Goal: Communication & Community: Participate in discussion

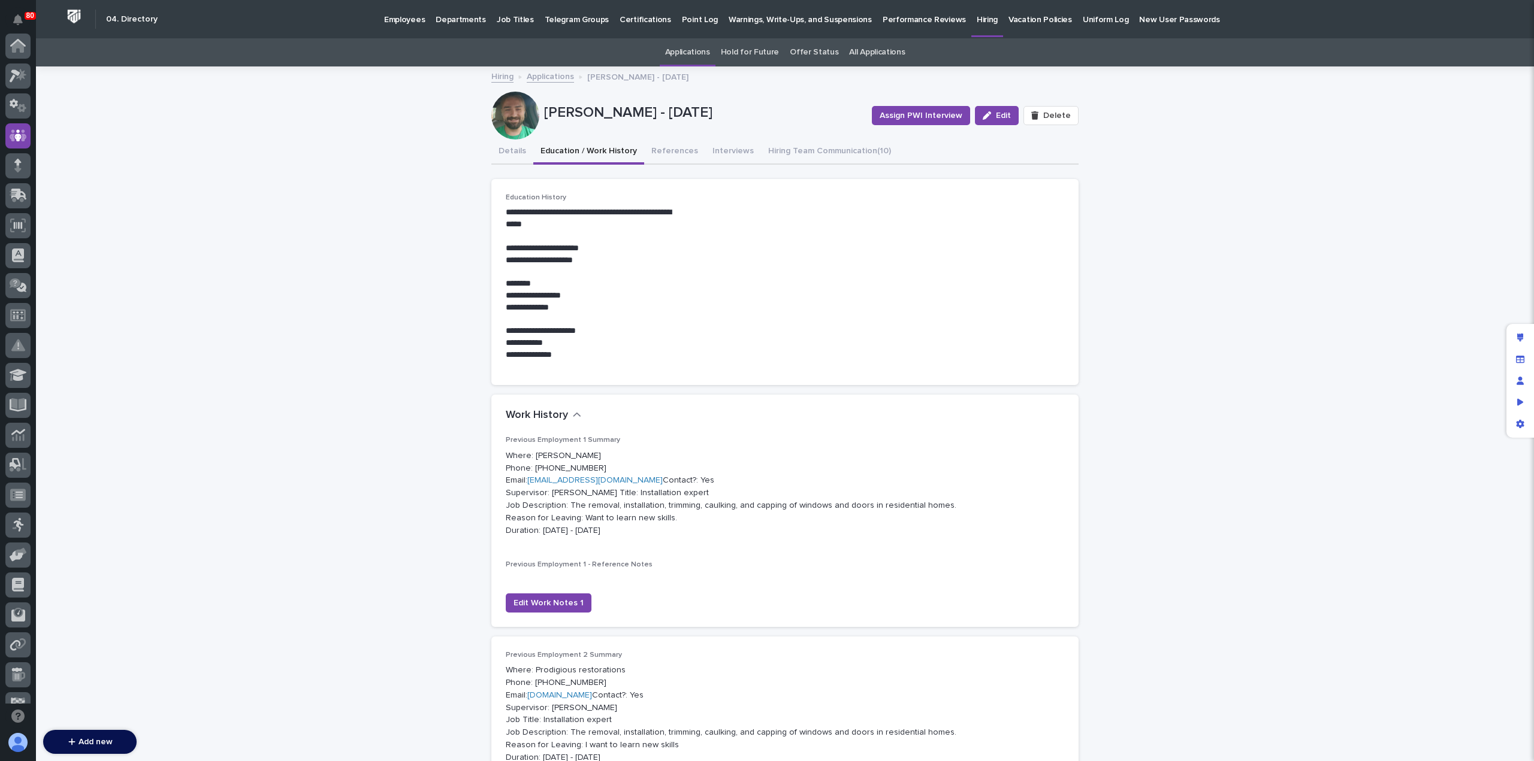
scroll to position [90, 0]
click at [542, 77] on link "Applications" at bounding box center [550, 76] width 47 height 14
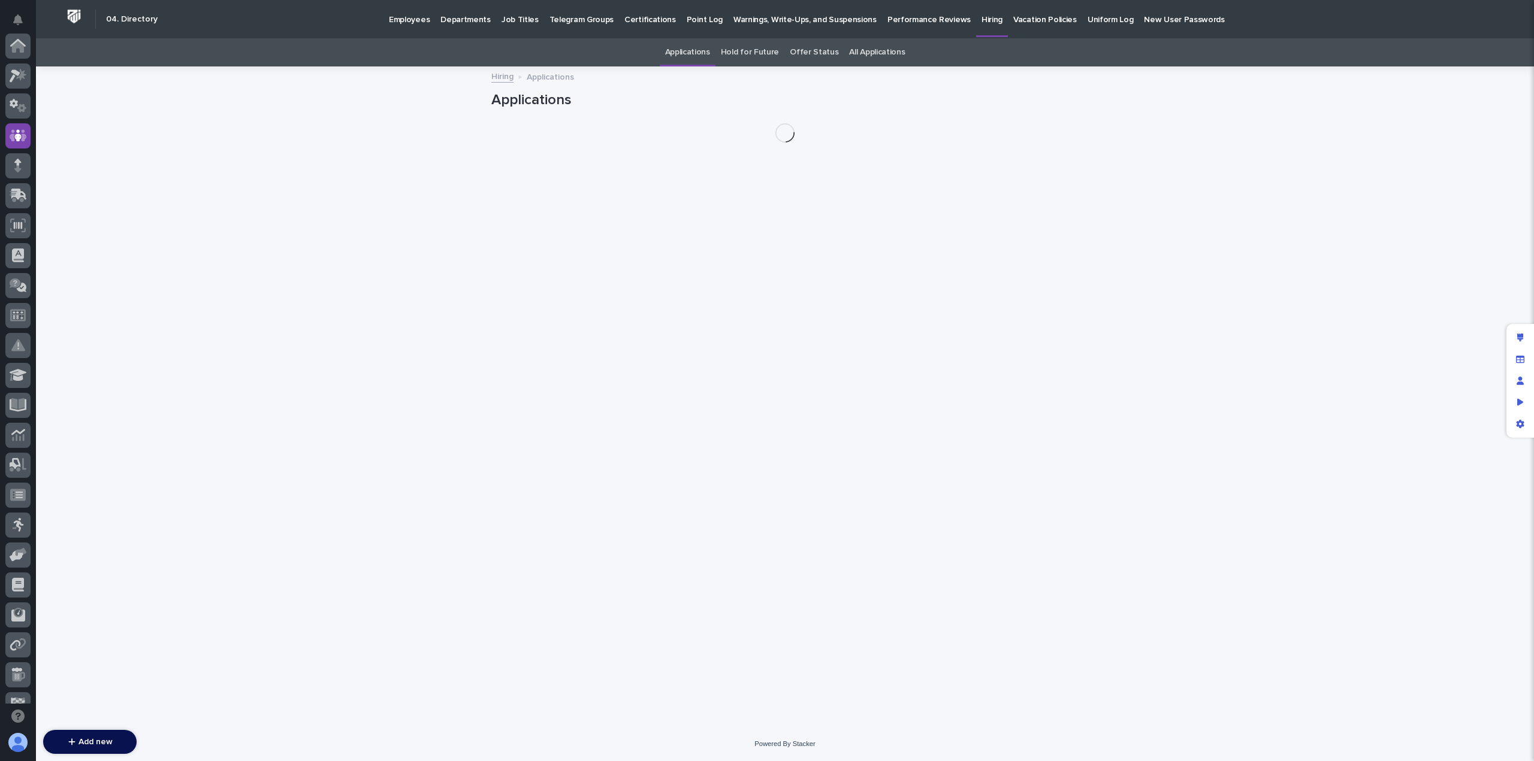
scroll to position [90, 0]
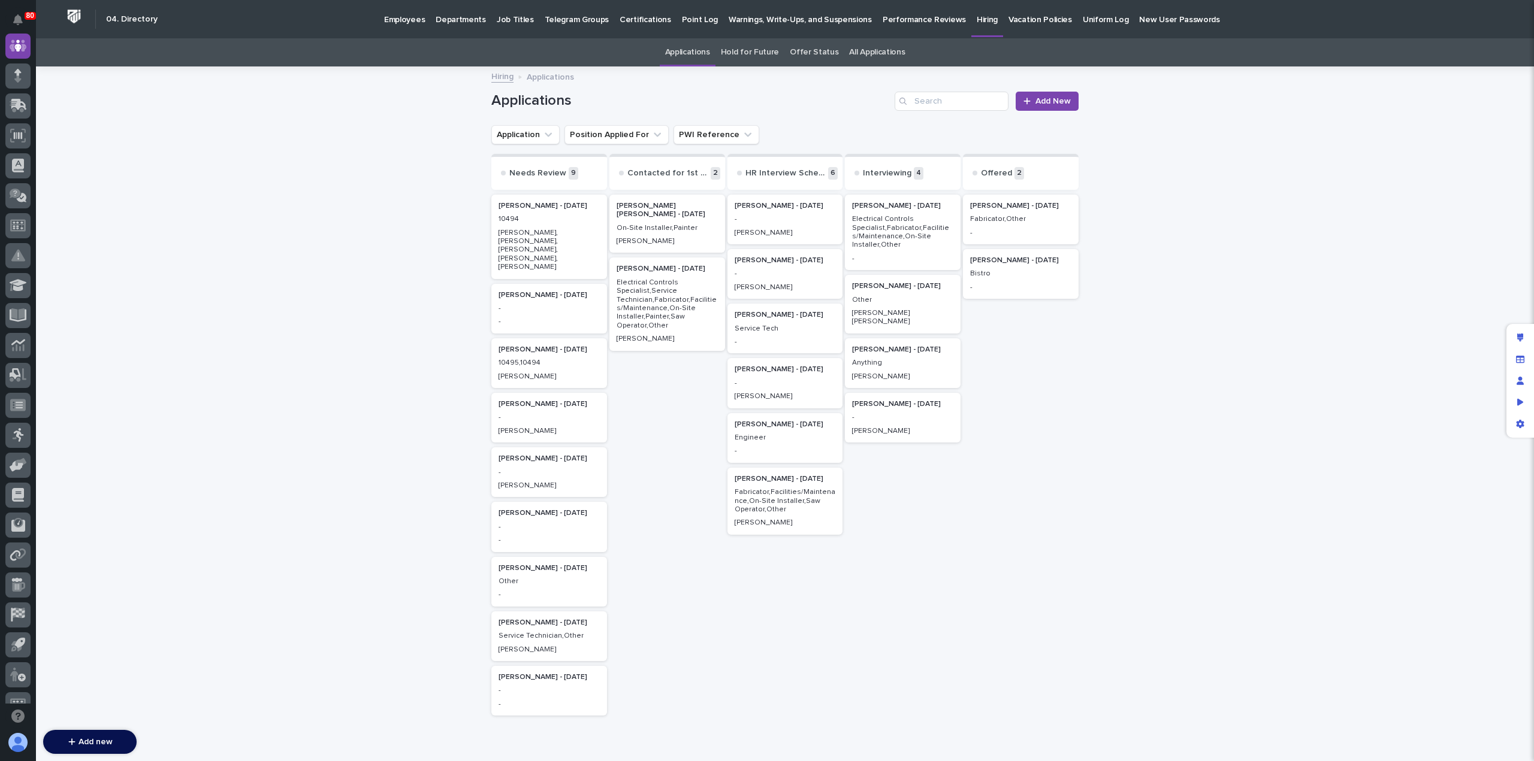
click at [1011, 270] on p "Bistro" at bounding box center [1020, 274] width 101 height 8
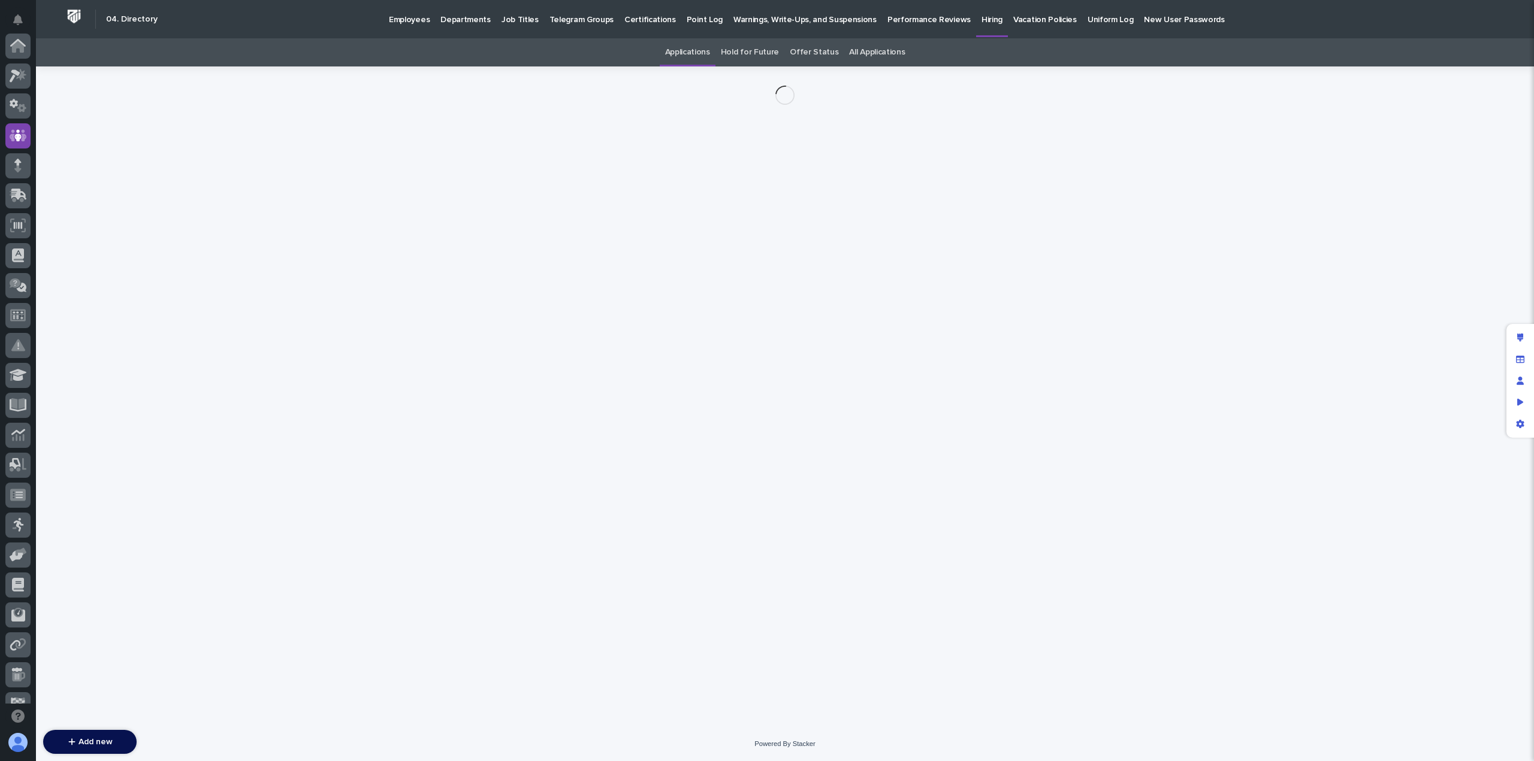
scroll to position [90, 0]
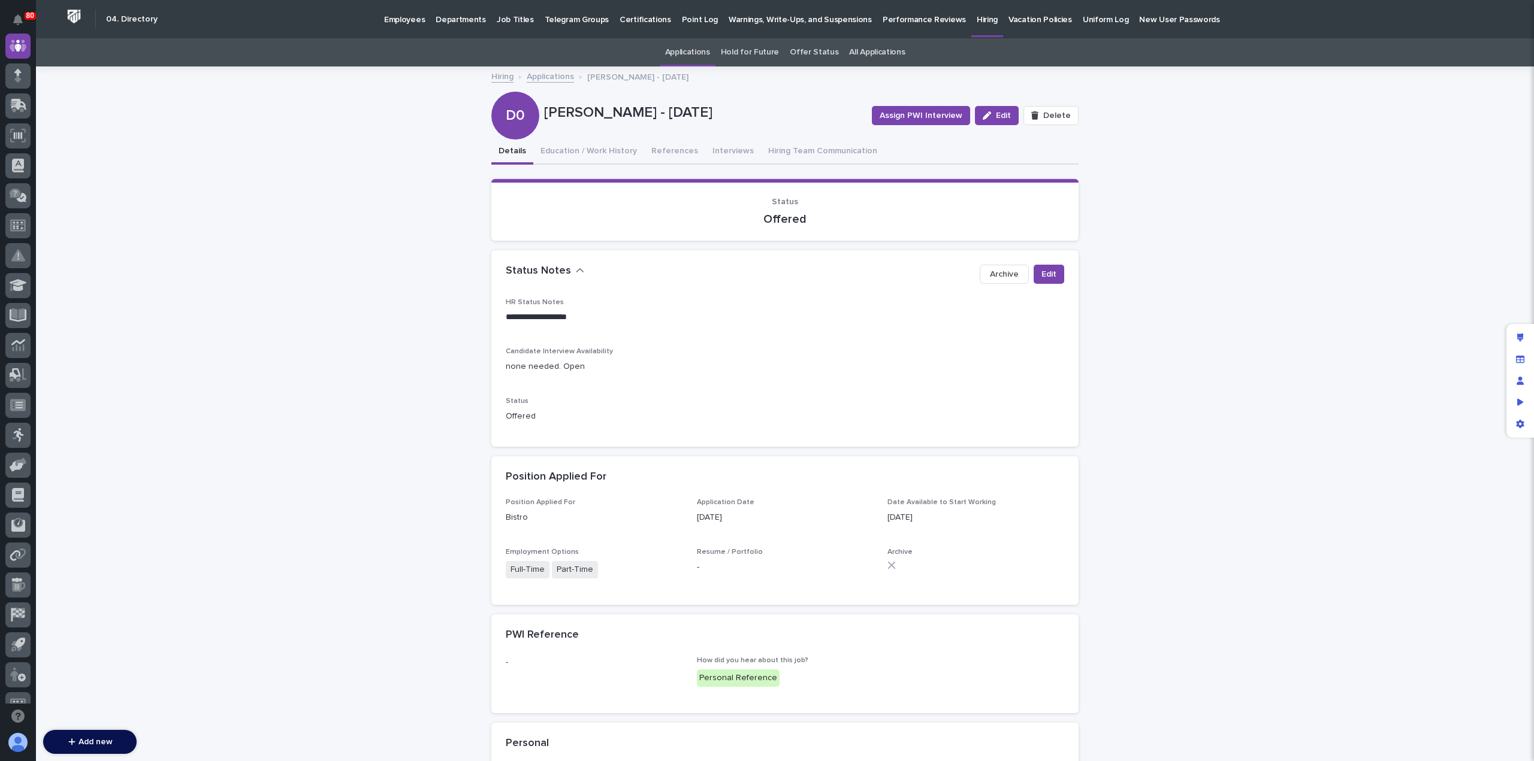
click at [539, 77] on link "Applications" at bounding box center [550, 76] width 47 height 14
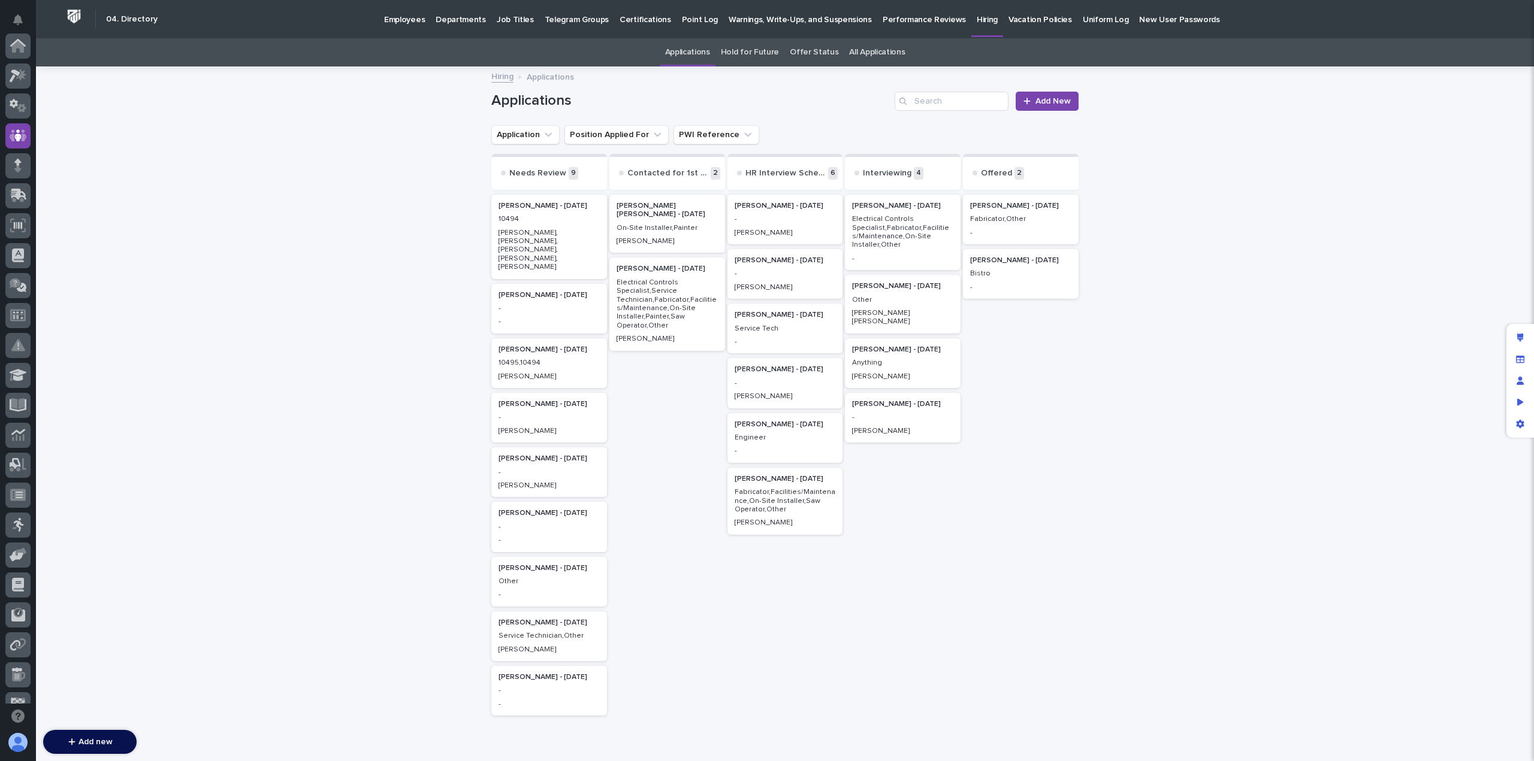
scroll to position [90, 0]
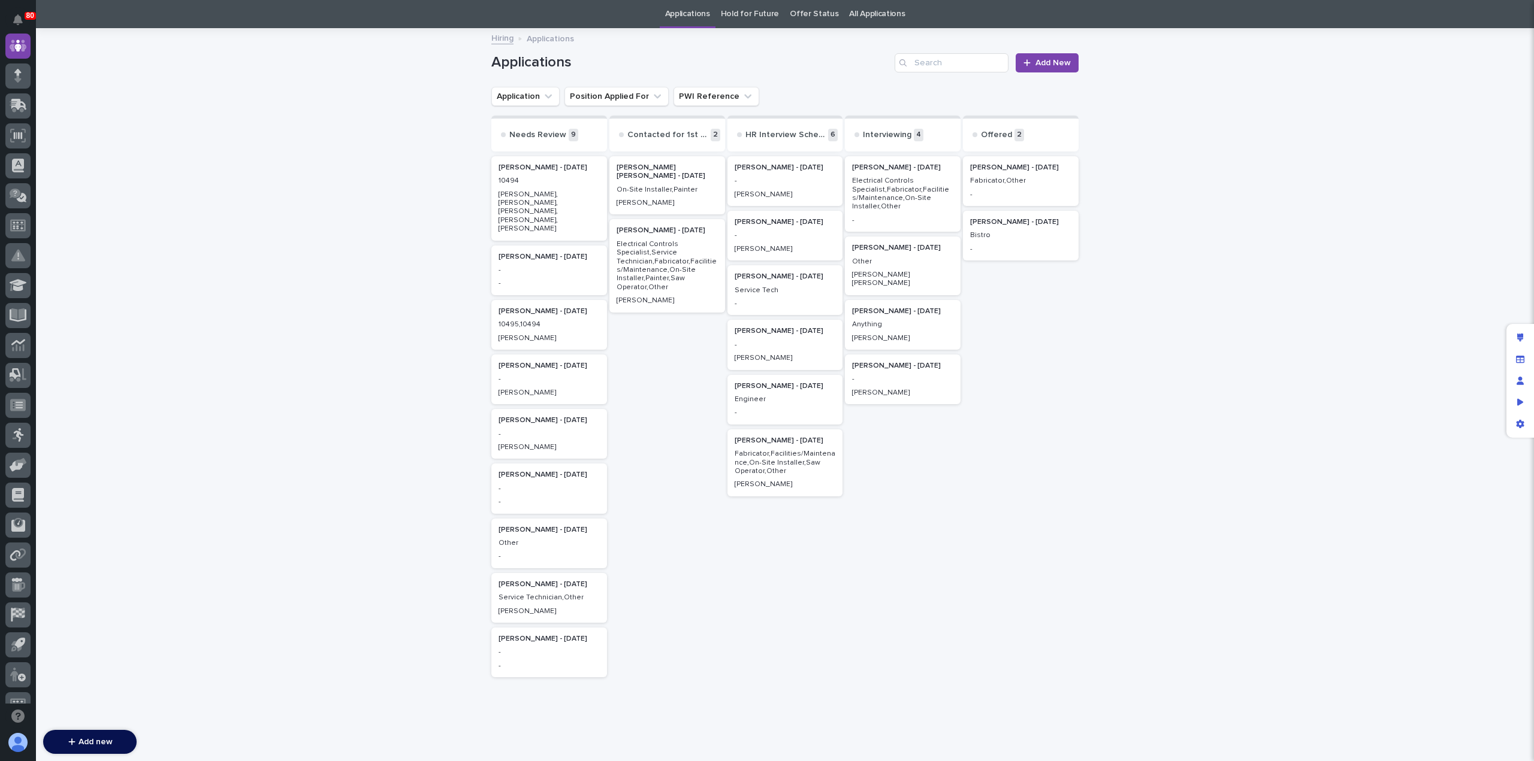
click at [1007, 242] on div "[PERSON_NAME] - [DATE] Bistro -" at bounding box center [1021, 236] width 116 height 50
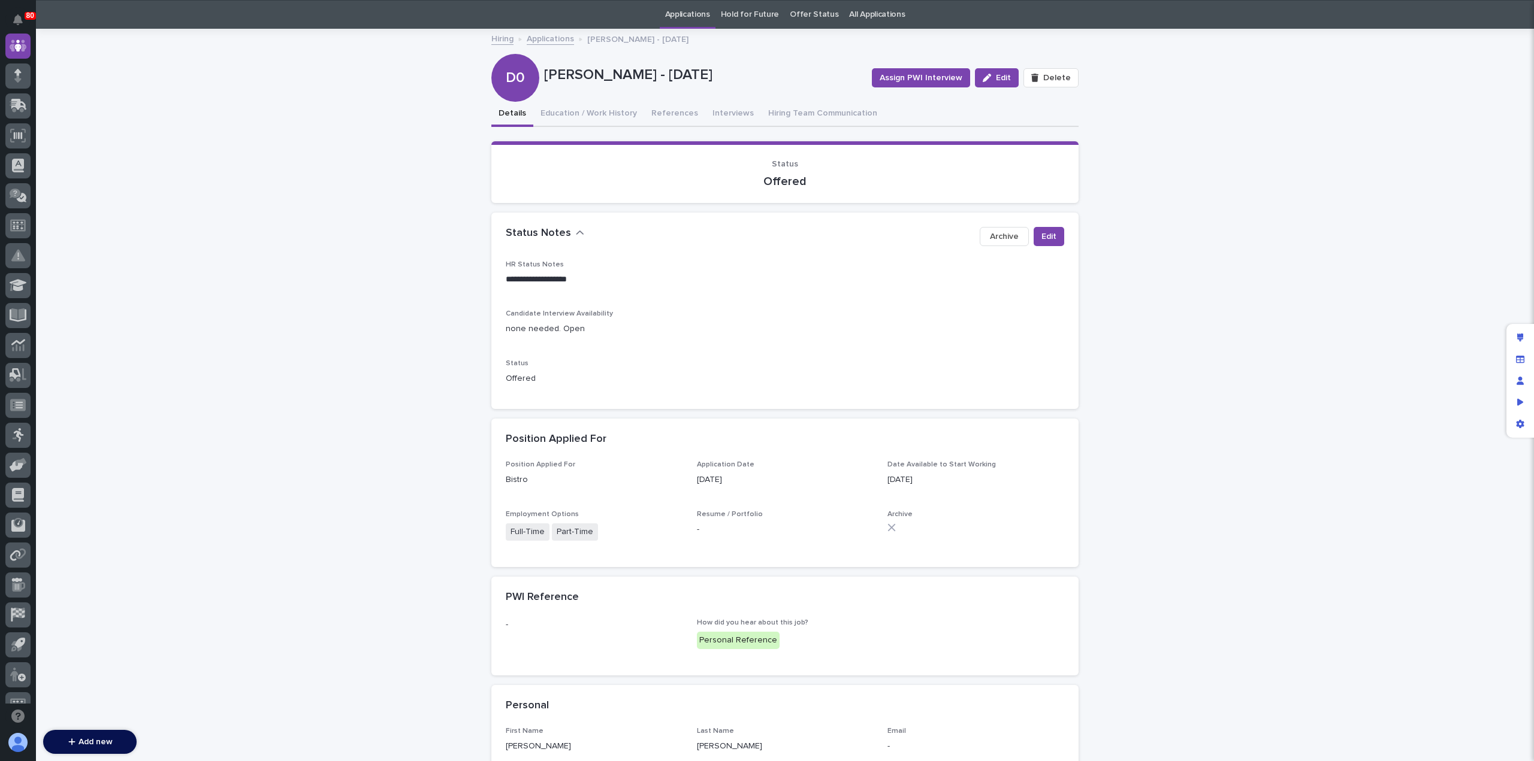
scroll to position [38, 0]
click at [540, 36] on link "Applications" at bounding box center [550, 38] width 47 height 14
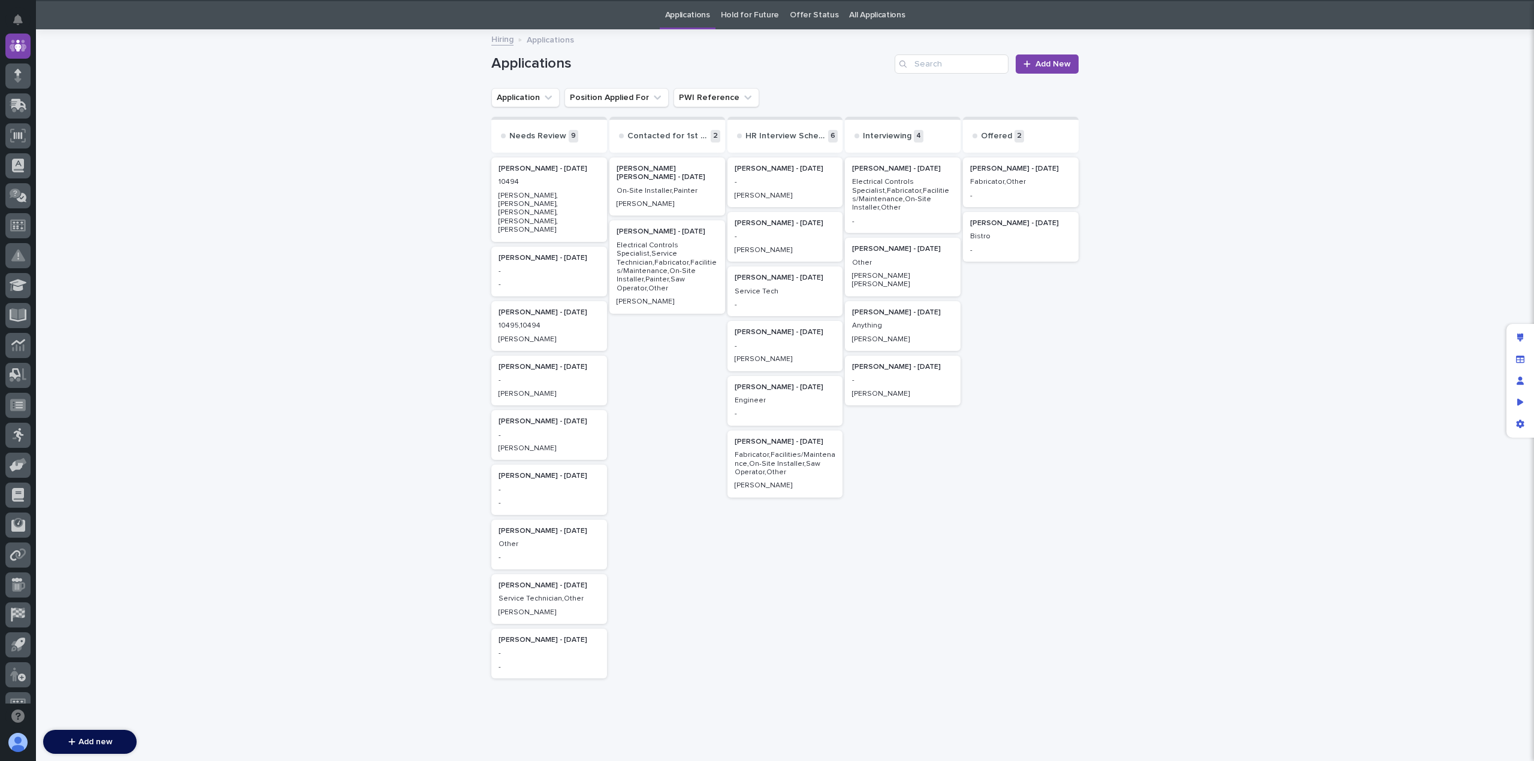
scroll to position [38, 0]
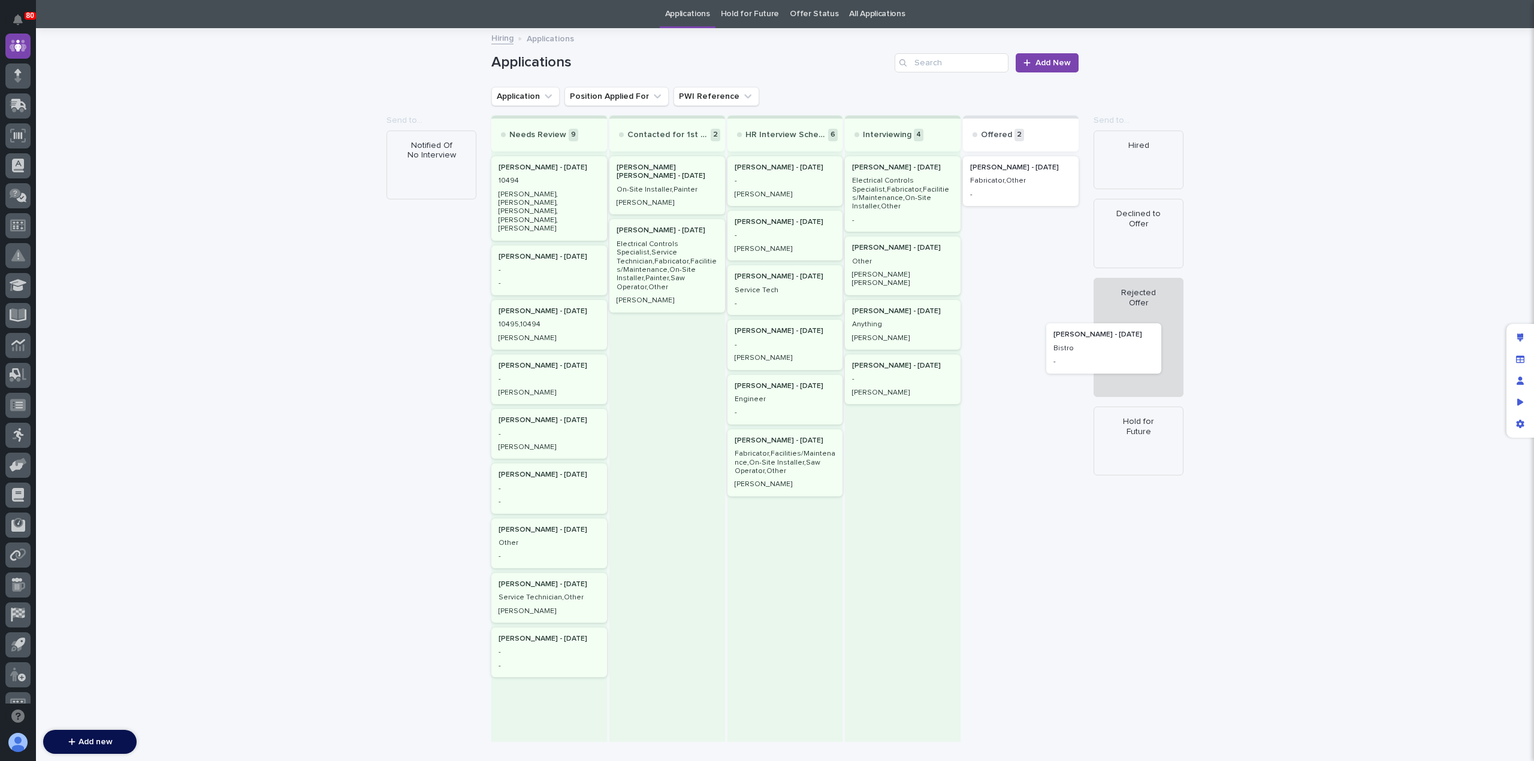
drag, startPoint x: 1027, startPoint y: 237, endPoint x: 1113, endPoint y: 349, distance: 141.9
click at [1078, 349] on div "Send to... Notified Of No Interview Send to... Hired Declined to Offer Rejected…" at bounding box center [784, 429] width 587 height 627
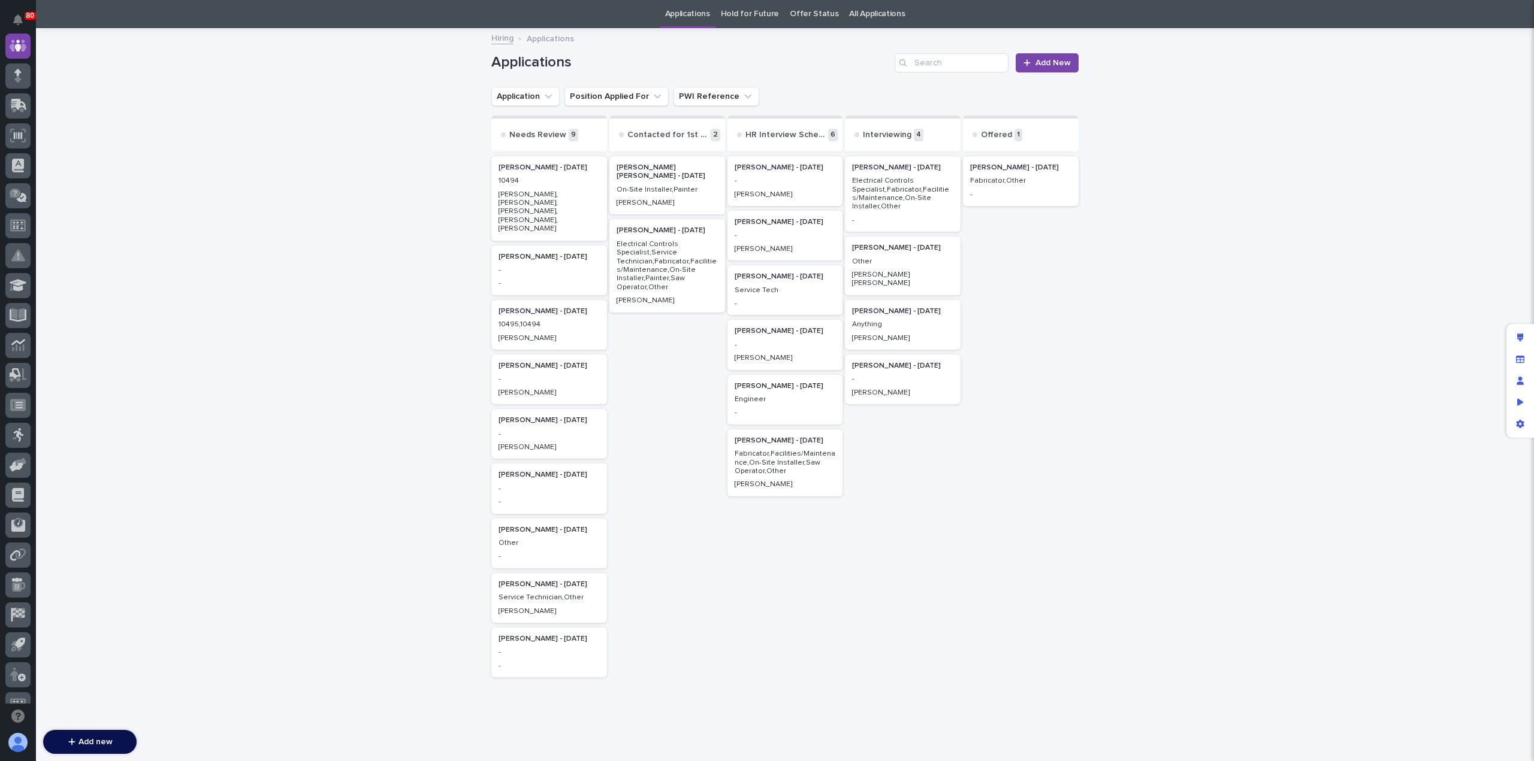
click at [892, 321] on p "Anything" at bounding box center [902, 325] width 101 height 8
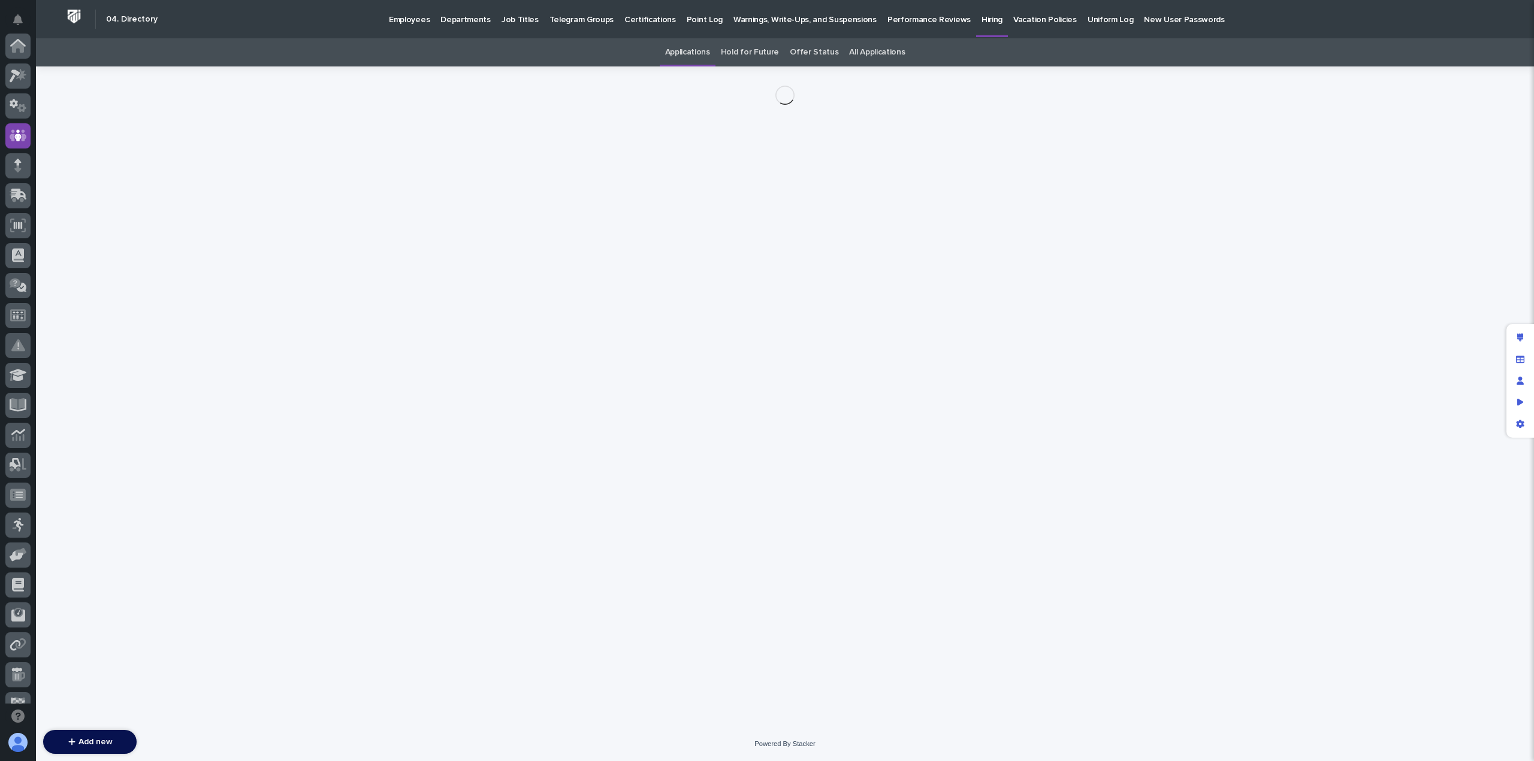
scroll to position [90, 0]
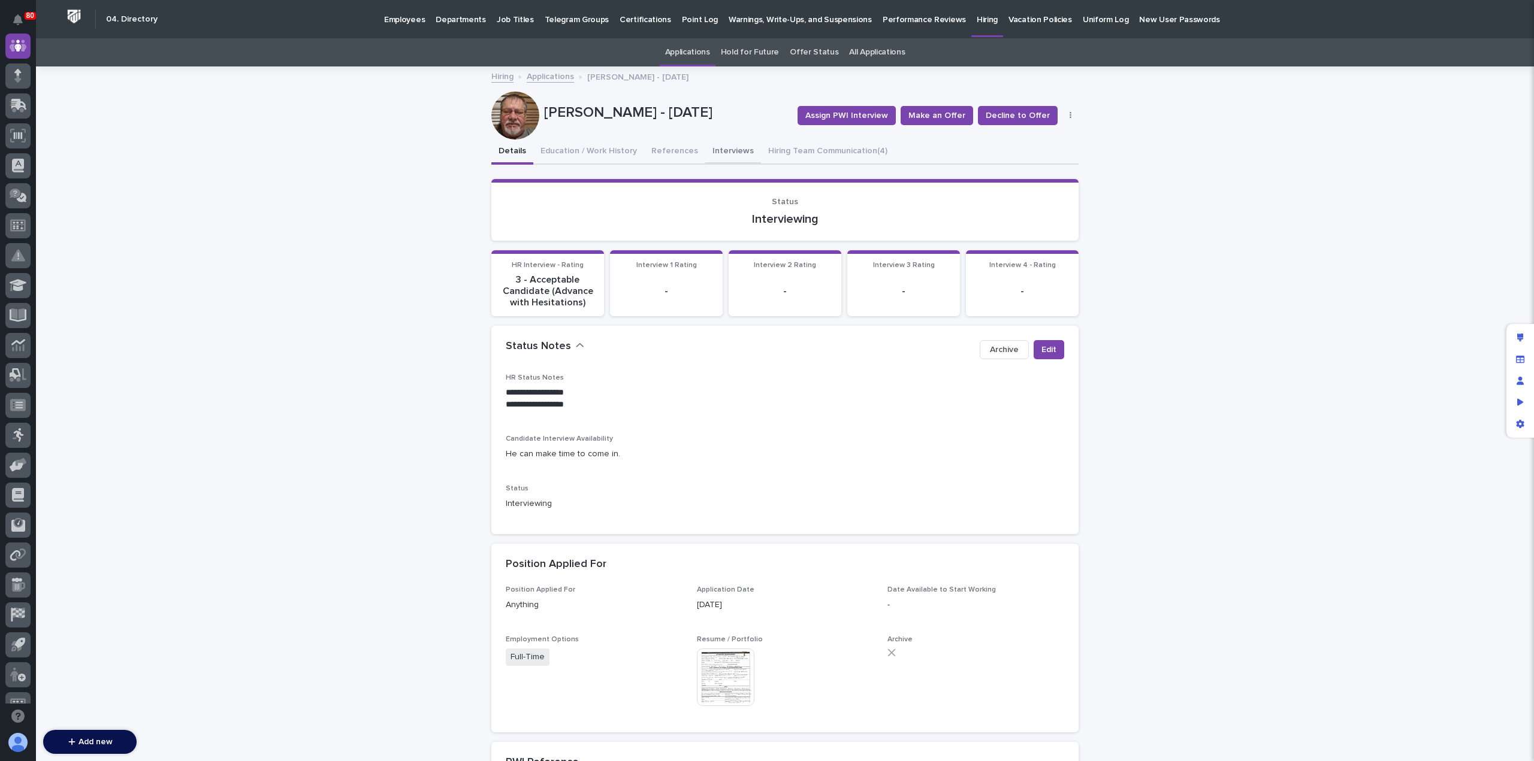
click at [718, 155] on button "Interviews" at bounding box center [733, 152] width 56 height 25
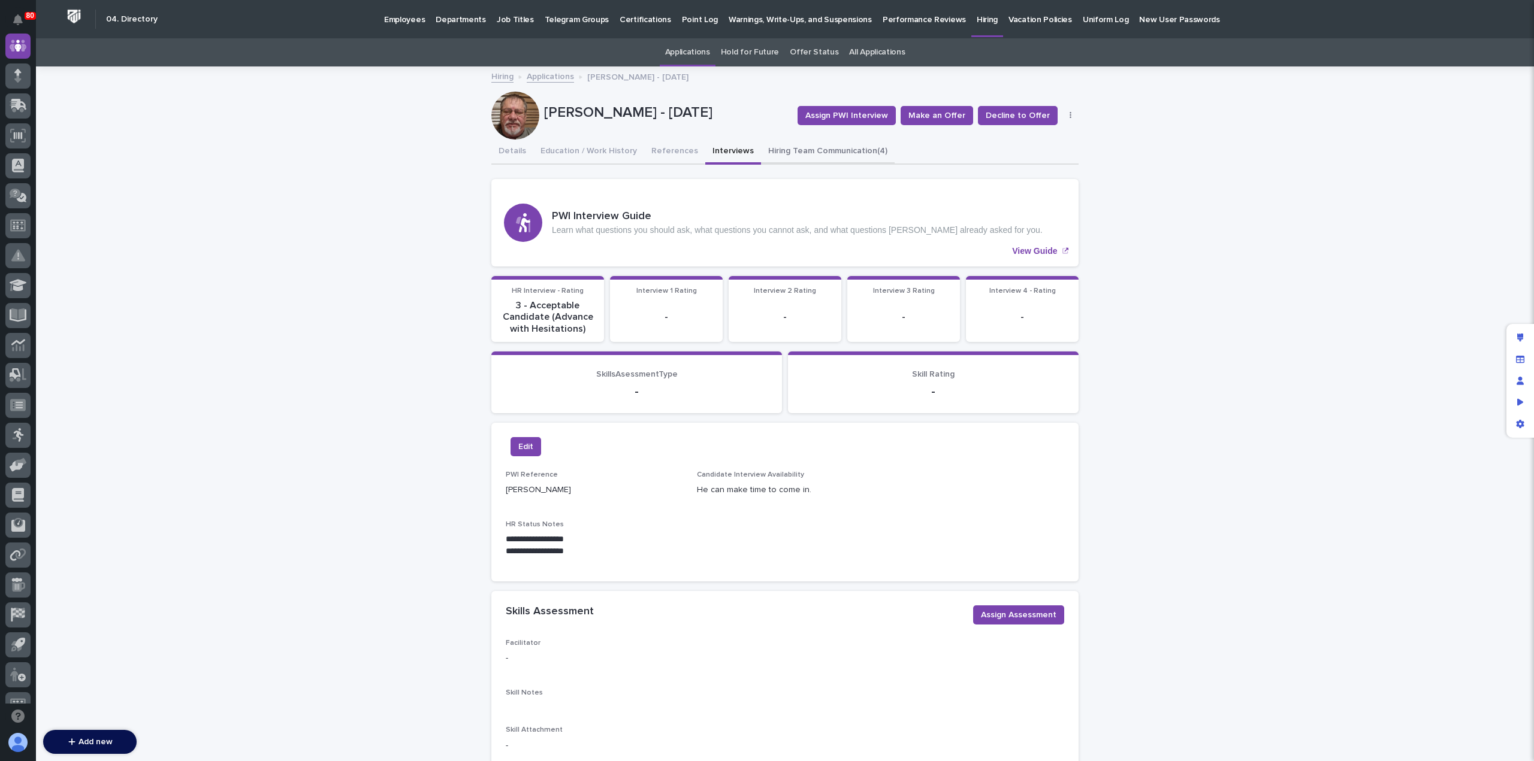
click at [772, 155] on button "Hiring Team Communication (4)" at bounding box center [828, 152] width 134 height 25
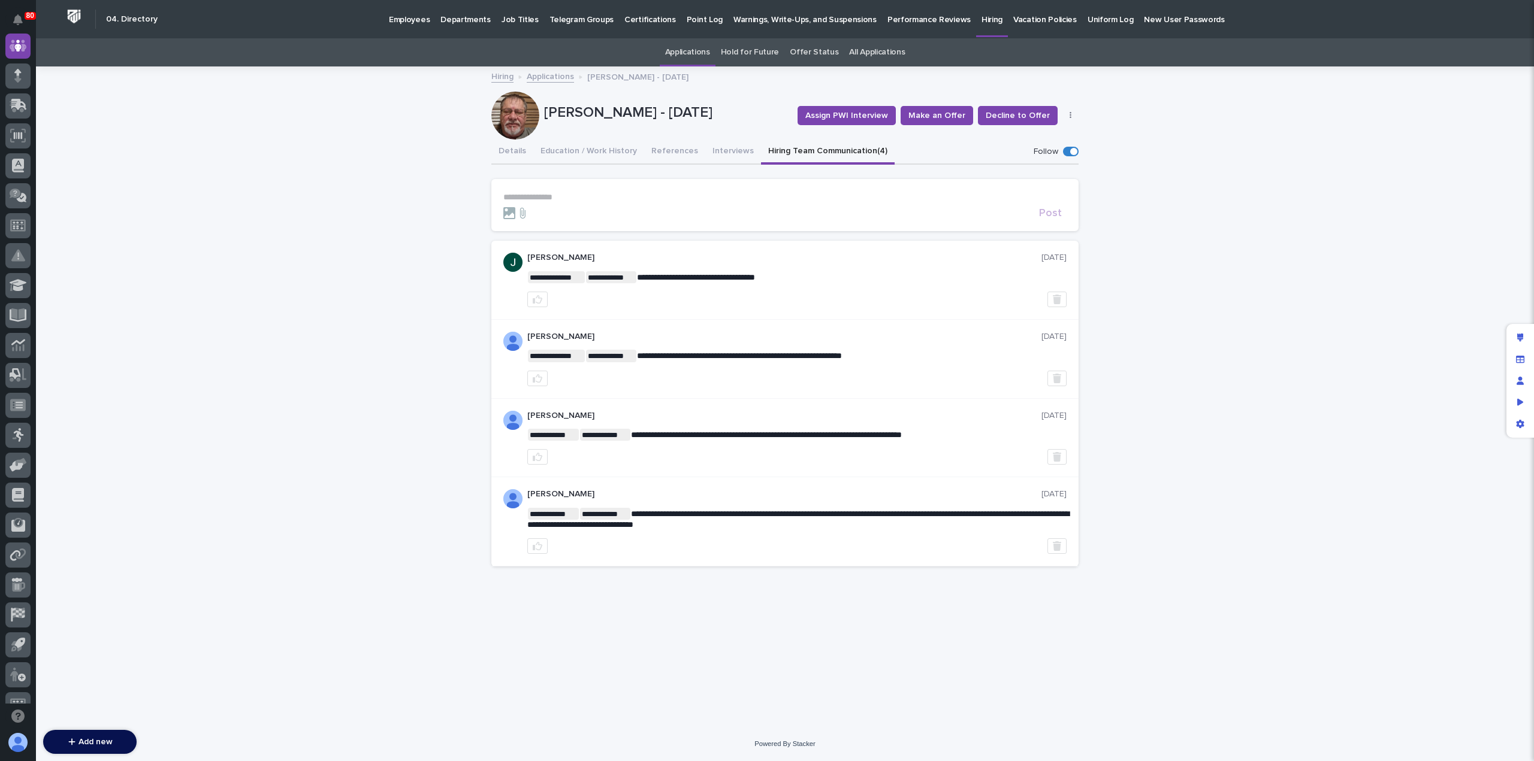
click at [603, 200] on p "**********" at bounding box center [784, 197] width 563 height 10
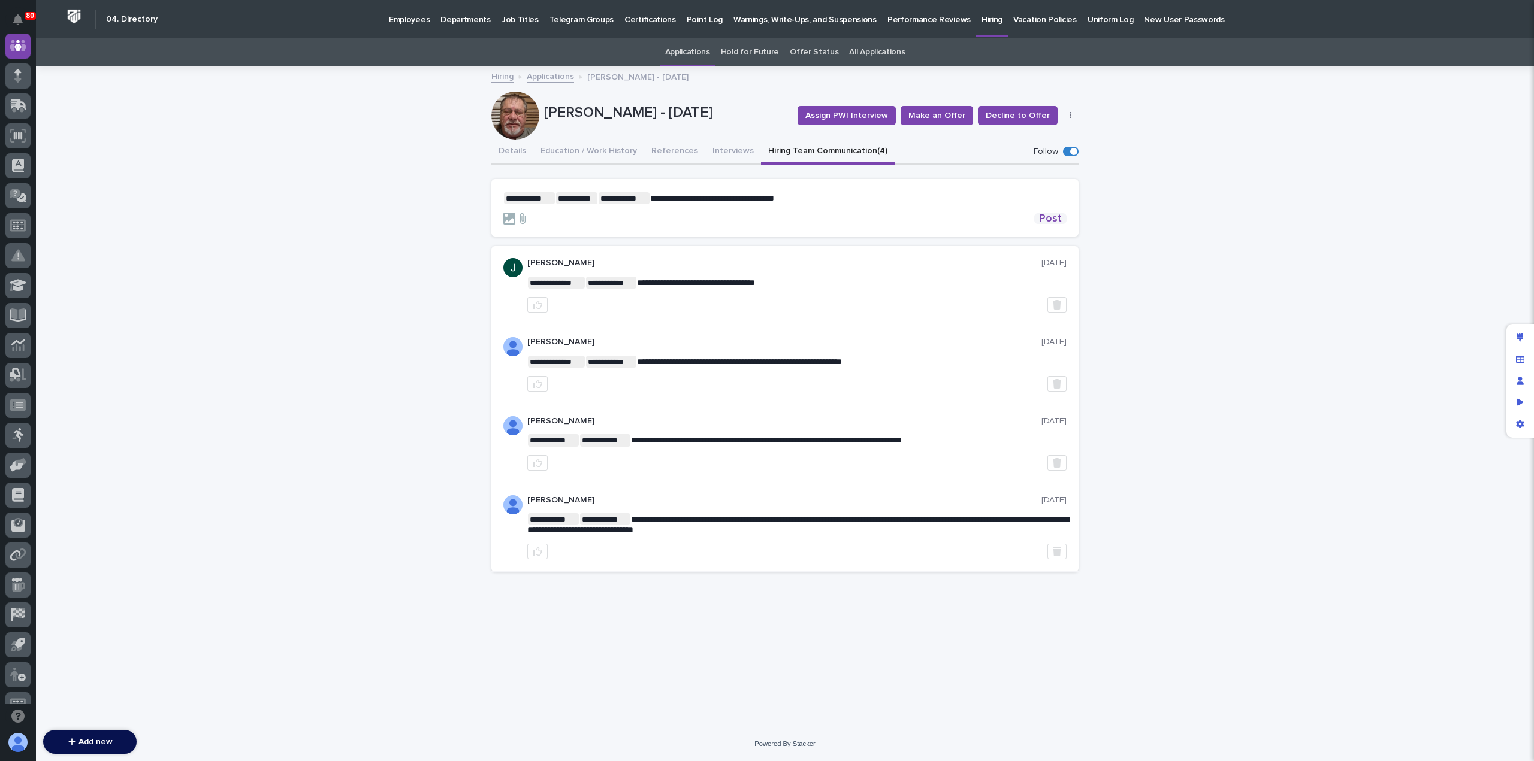
click at [1051, 220] on span "Post" at bounding box center [1050, 218] width 23 height 11
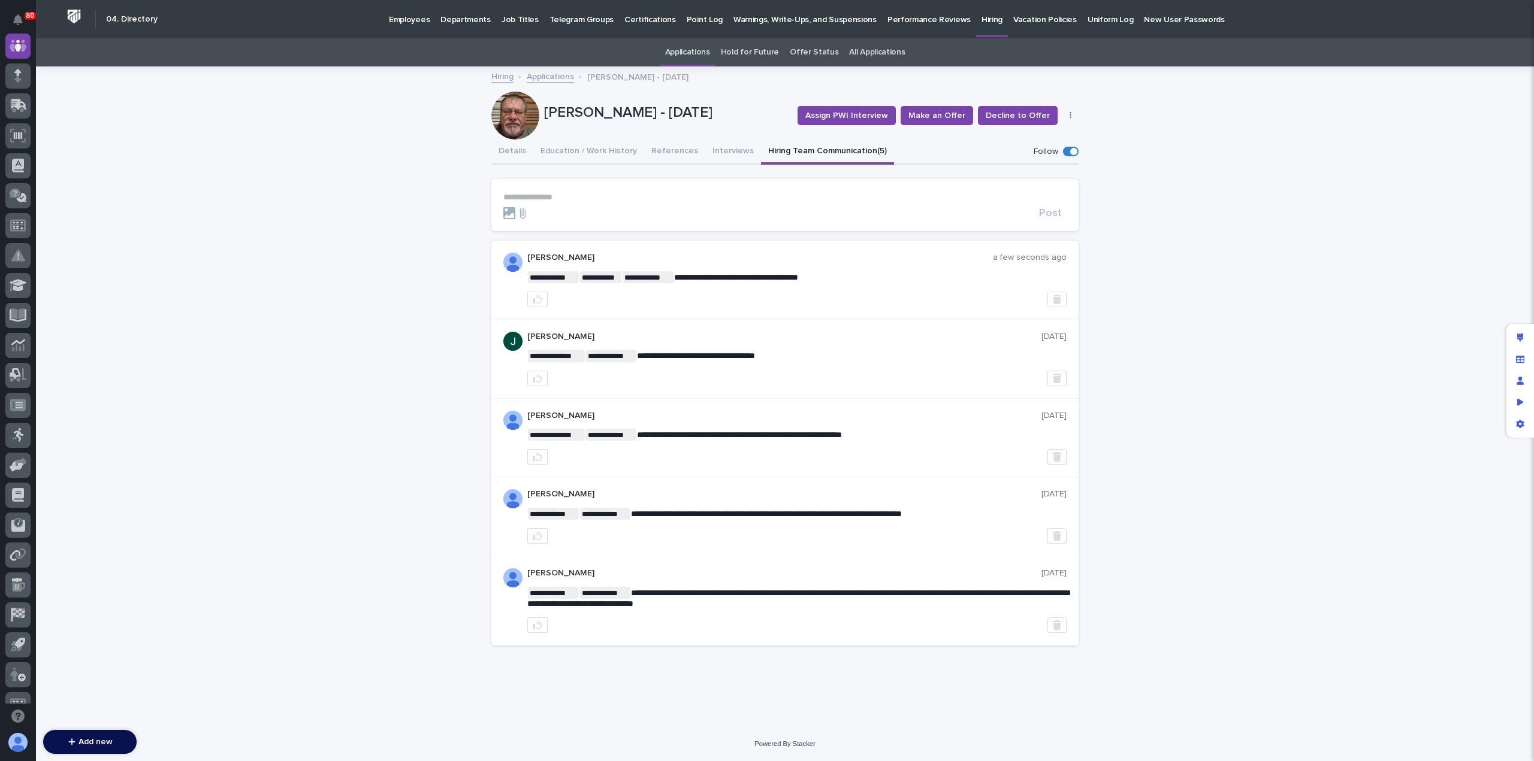
click at [548, 77] on link "Applications" at bounding box center [550, 76] width 47 height 14
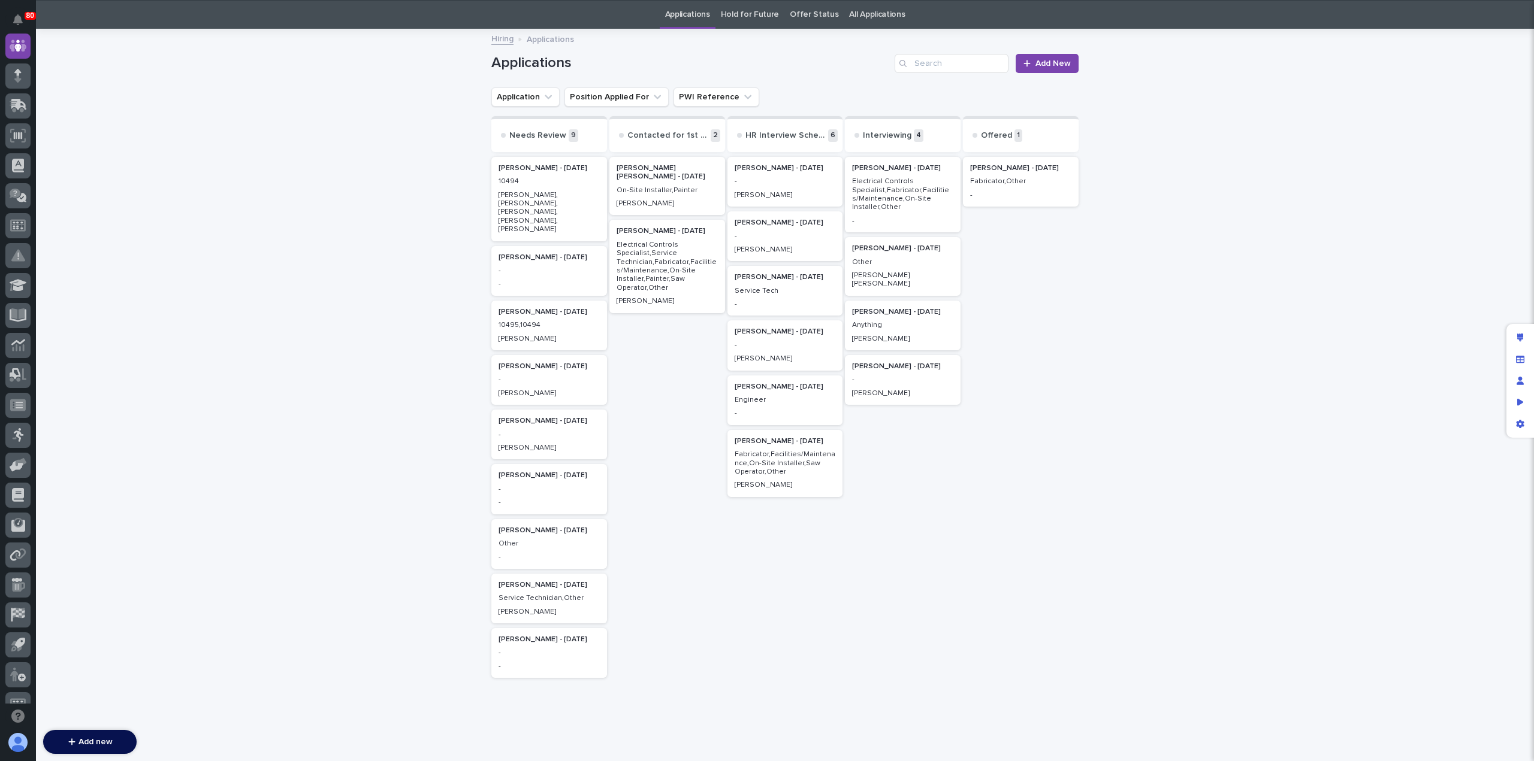
scroll to position [38, 0]
click at [875, 373] on div "-" at bounding box center [902, 378] width 101 height 11
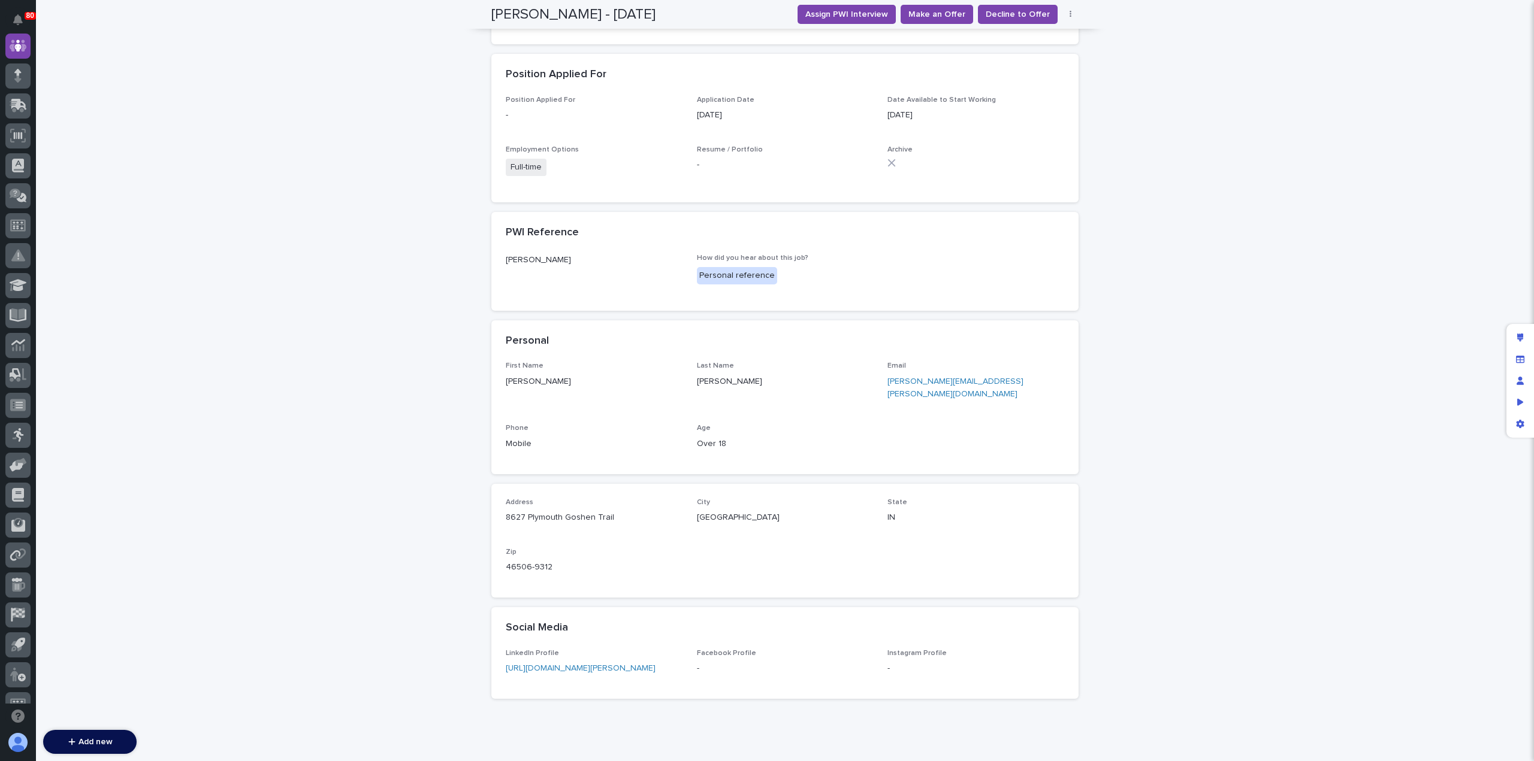
scroll to position [483, 0]
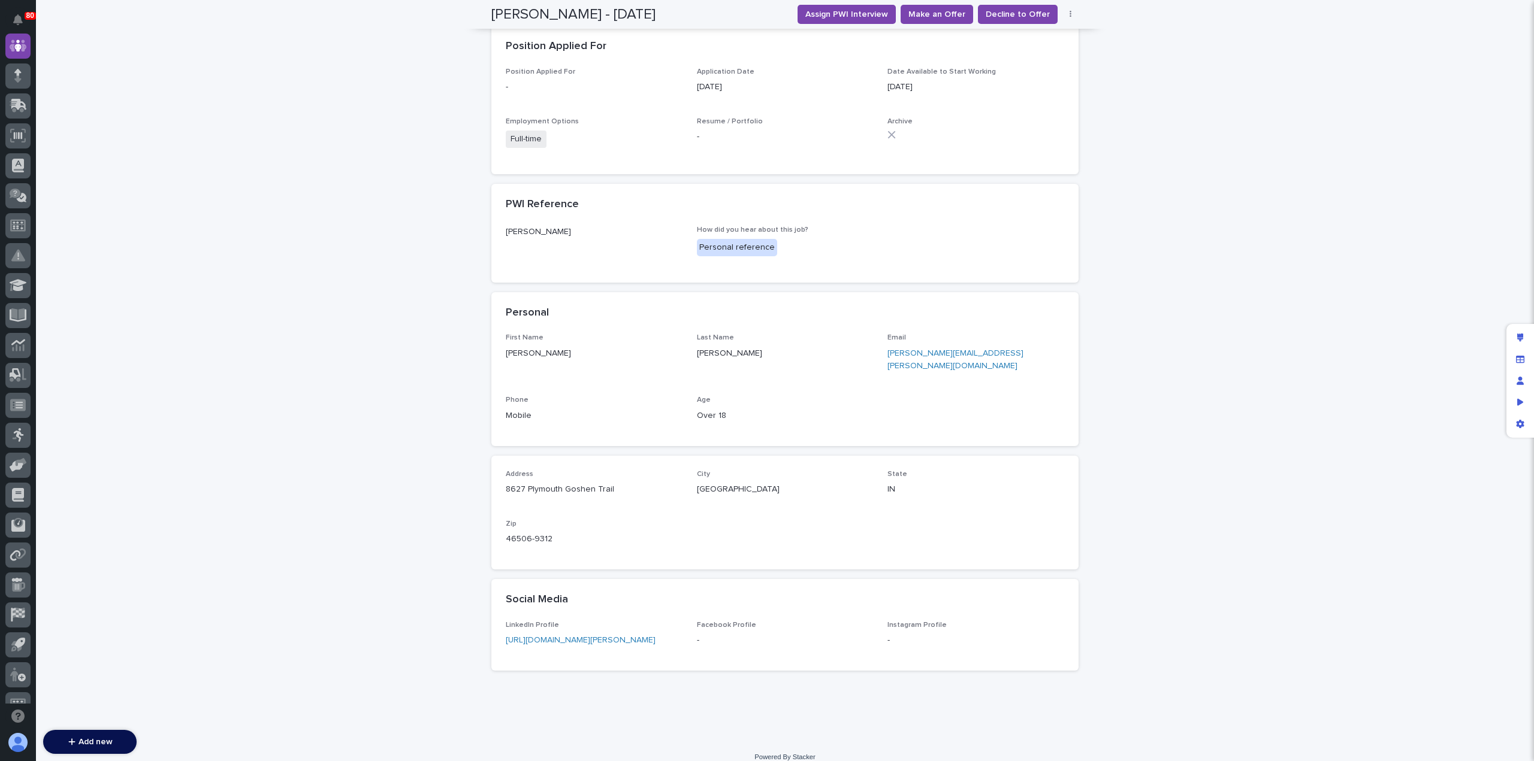
click at [906, 352] on link "[PERSON_NAME][EMAIL_ADDRESS][PERSON_NAME][DOMAIN_NAME]" at bounding box center [955, 359] width 136 height 21
